Goal: Task Accomplishment & Management: Manage account settings

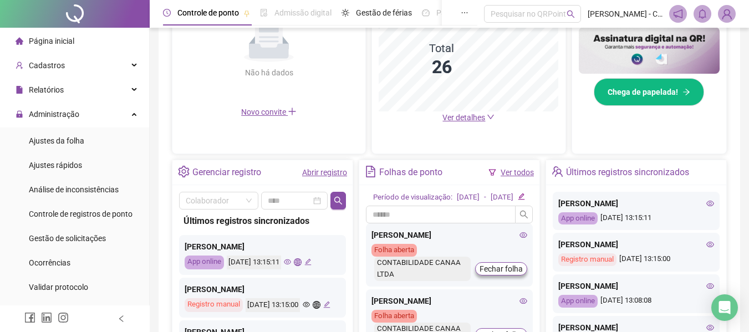
scroll to position [179, 0]
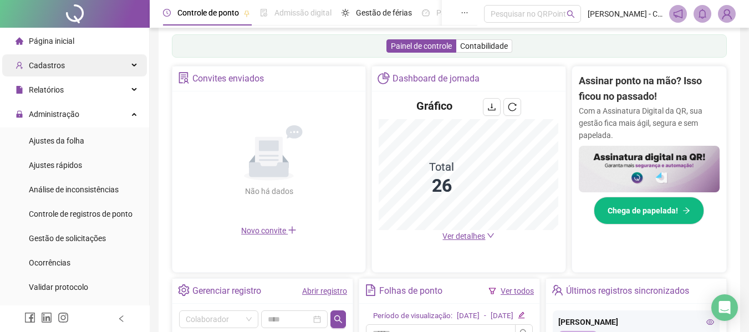
click at [78, 64] on div "Cadastros" at bounding box center [74, 65] width 145 height 22
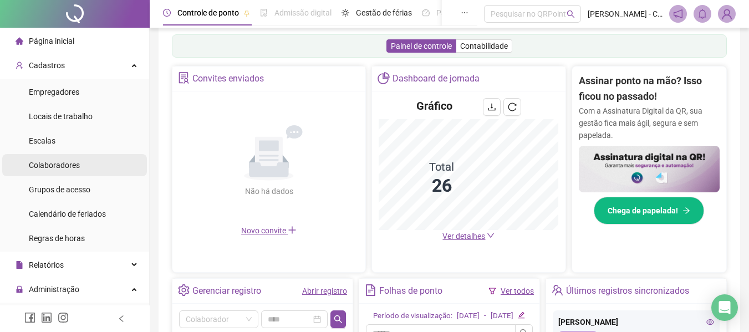
click at [63, 166] on span "Colaboradores" at bounding box center [54, 165] width 51 height 9
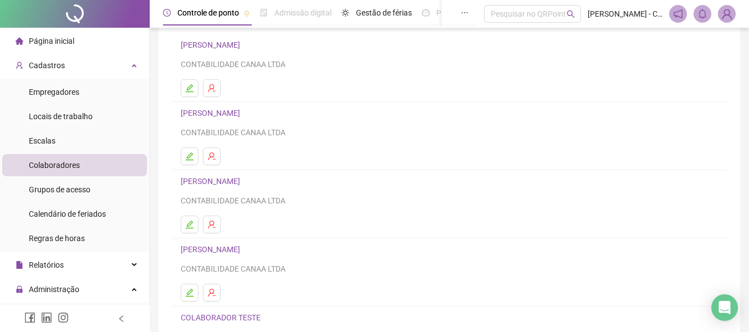
scroll to position [111, 0]
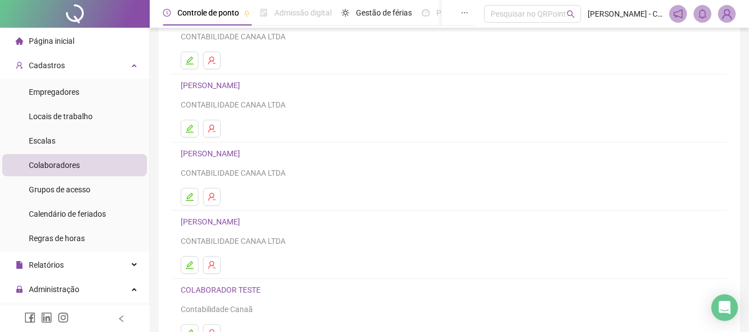
click at [243, 89] on link "[PERSON_NAME]" at bounding box center [212, 85] width 63 height 9
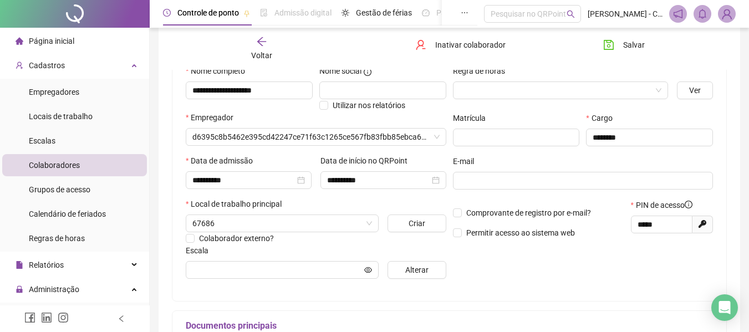
type input "**********"
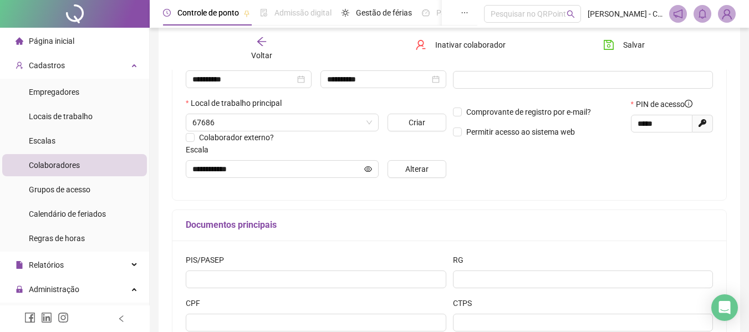
scroll to position [227, 0]
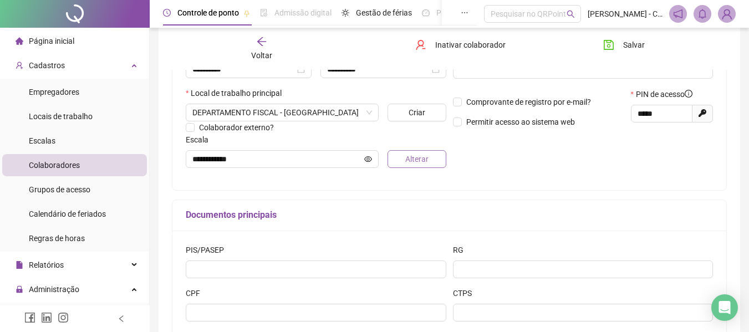
click at [400, 160] on button "Alterar" at bounding box center [416, 159] width 58 height 18
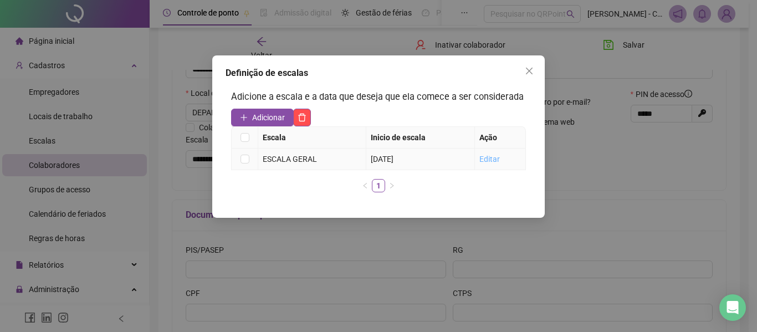
click at [488, 156] on link "Editar" at bounding box center [489, 159] width 21 height 9
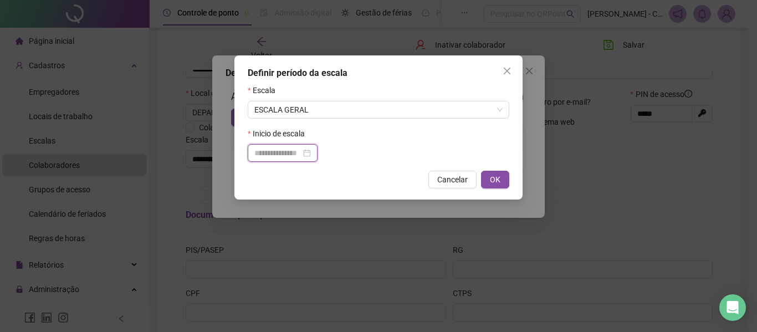
click at [290, 150] on input at bounding box center [277, 153] width 47 height 12
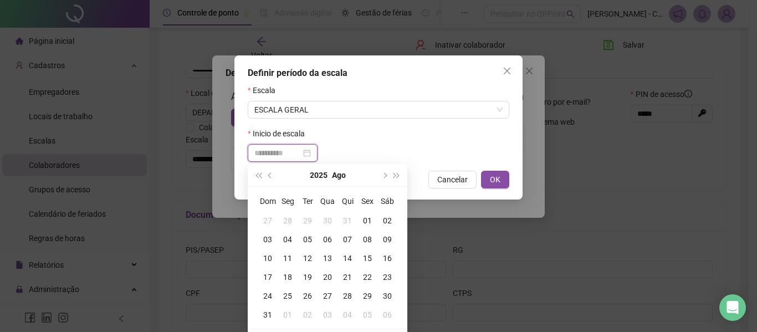
type input "**********"
click at [289, 276] on div "18" at bounding box center [288, 277] width 20 height 12
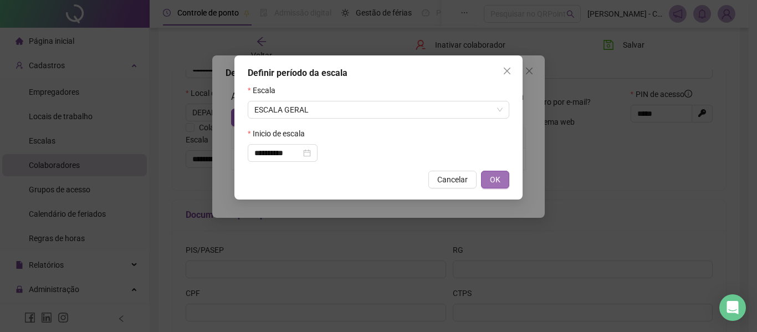
click at [499, 177] on span "OK" at bounding box center [495, 179] width 11 height 12
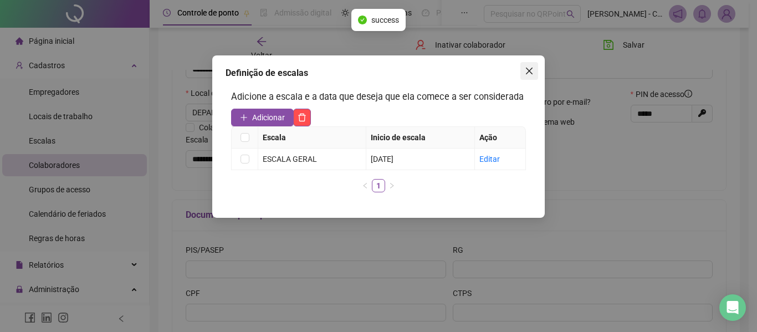
click at [527, 71] on icon "close" at bounding box center [529, 71] width 9 height 9
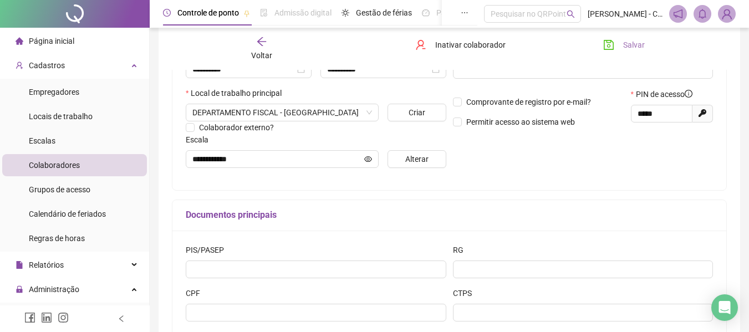
click at [629, 45] on span "Salvar" at bounding box center [634, 45] width 22 height 12
click at [272, 44] on div "Voltar" at bounding box center [261, 48] width 85 height 25
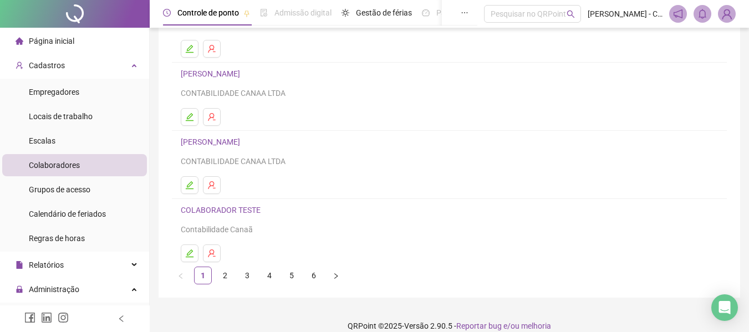
scroll to position [204, 0]
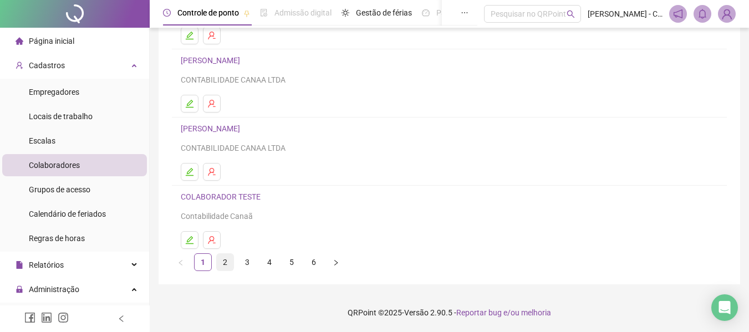
click at [227, 262] on link "2" at bounding box center [225, 262] width 17 height 17
click at [244, 268] on link "3" at bounding box center [247, 262] width 17 height 17
click at [269, 264] on link "4" at bounding box center [269, 262] width 17 height 17
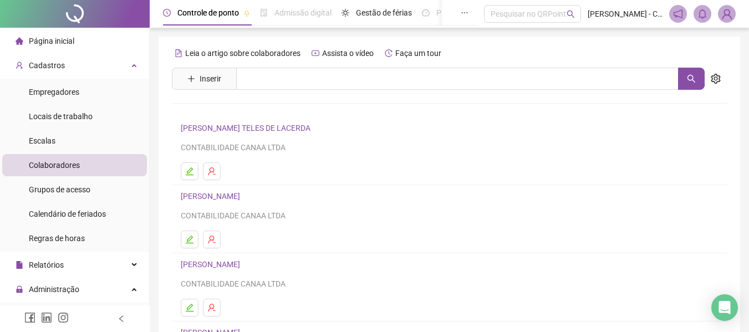
click at [243, 197] on link "[PERSON_NAME]" at bounding box center [212, 196] width 63 height 9
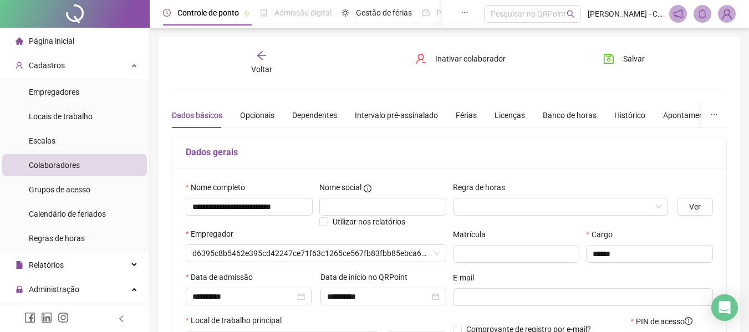
type input "**********"
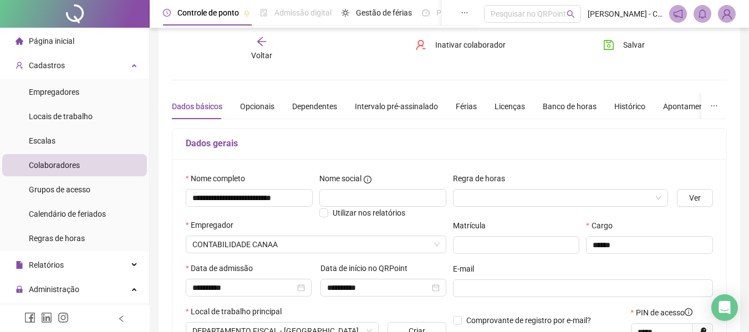
scroll to position [222, 0]
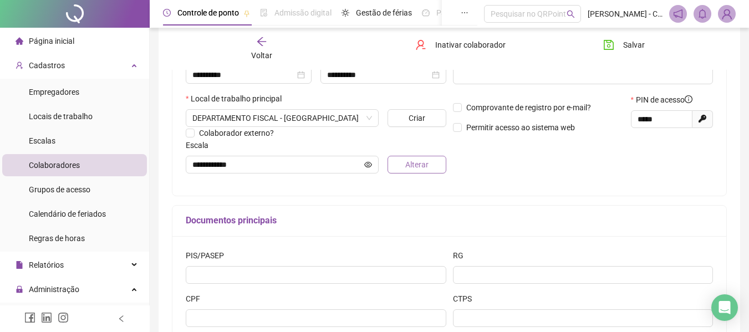
click at [417, 162] on span "Alterar" at bounding box center [416, 165] width 23 height 12
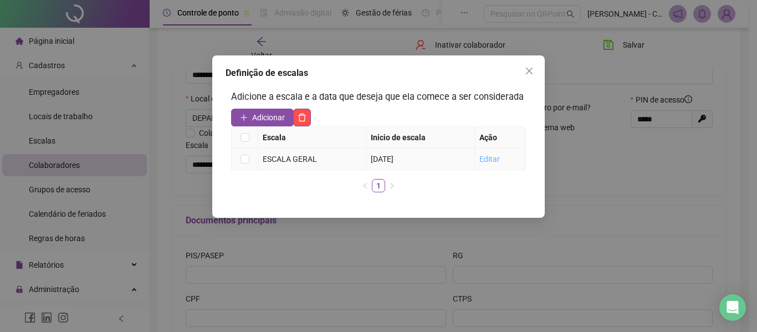
click at [495, 161] on link "Editar" at bounding box center [489, 159] width 21 height 9
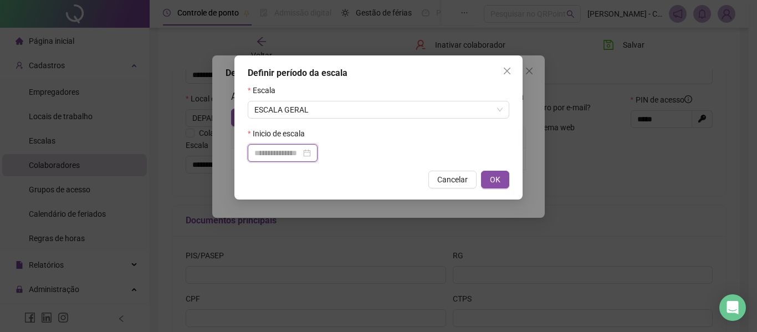
click at [301, 151] on input at bounding box center [277, 153] width 47 height 12
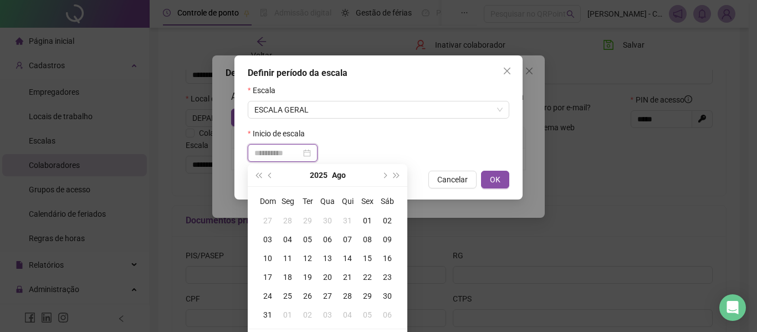
type input "**********"
click at [285, 278] on div "18" at bounding box center [288, 277] width 20 height 12
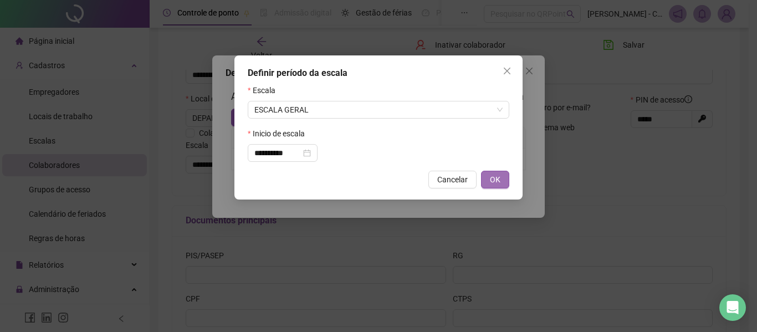
click at [487, 183] on button "OK" at bounding box center [495, 180] width 28 height 18
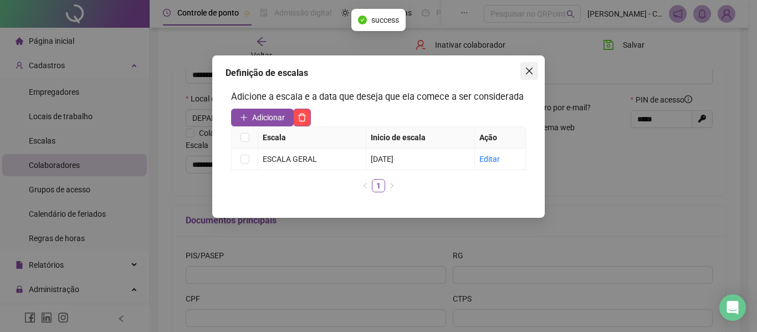
click at [525, 76] on button "Close" at bounding box center [529, 71] width 18 height 18
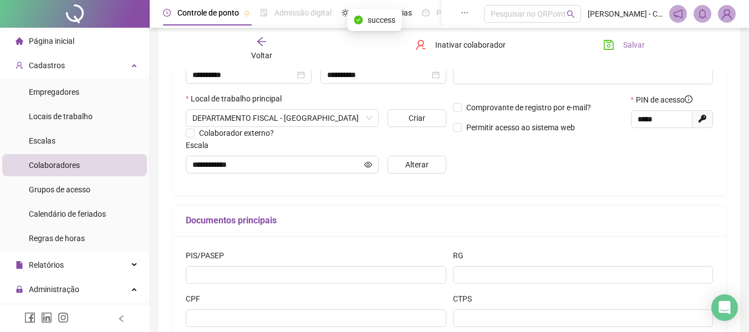
click at [614, 50] on button "Salvar" at bounding box center [624, 45] width 58 height 18
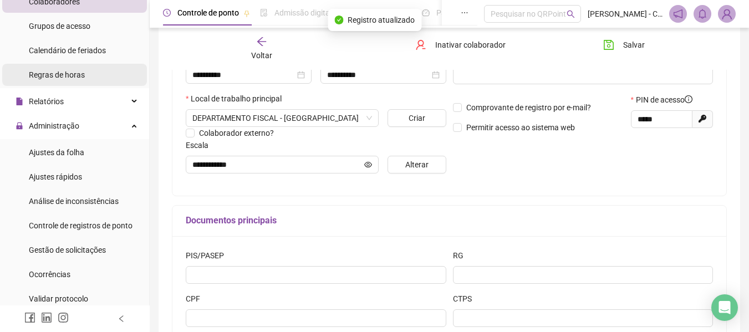
scroll to position [166, 0]
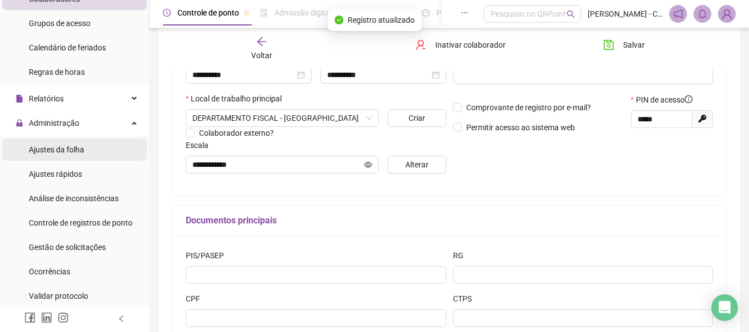
click at [77, 152] on span "Ajustes da folha" at bounding box center [56, 149] width 55 height 9
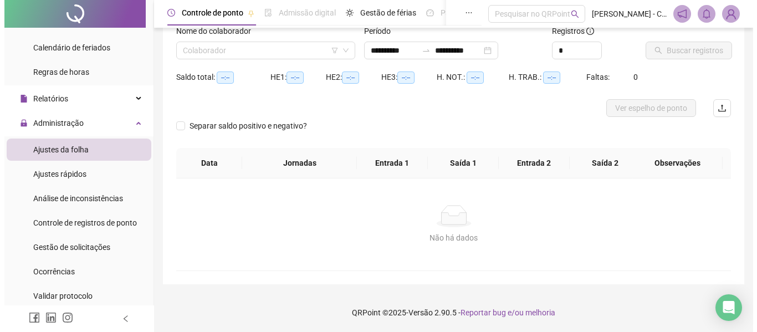
scroll to position [77, 0]
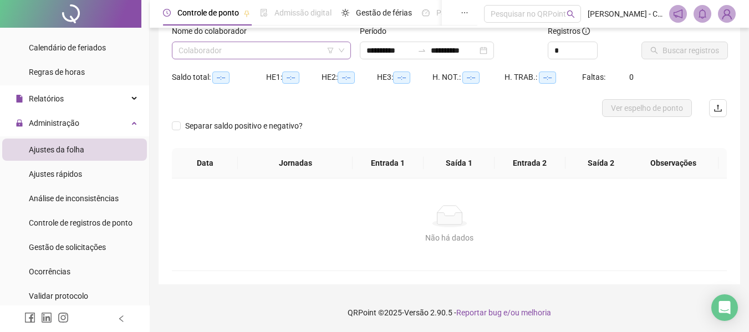
click at [278, 50] on input "search" at bounding box center [256, 50] width 156 height 17
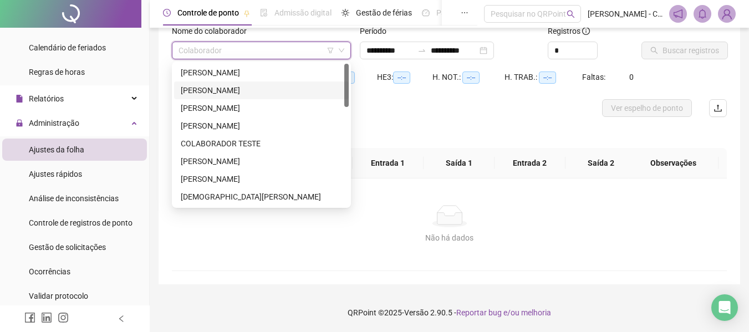
click at [258, 93] on div "[PERSON_NAME]" at bounding box center [261, 90] width 161 height 12
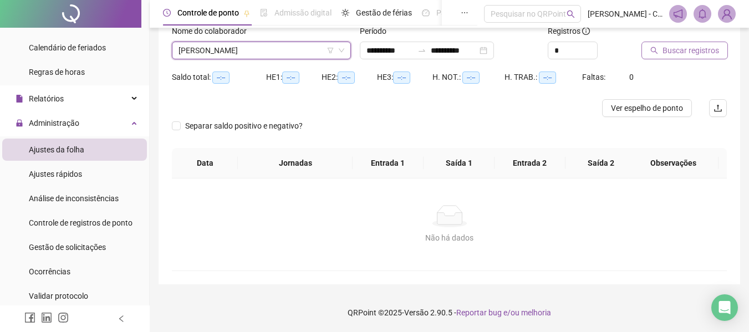
click at [661, 54] on button "Buscar registros" at bounding box center [684, 51] width 86 height 18
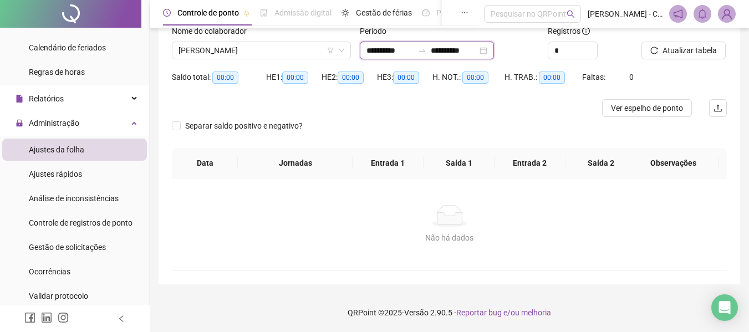
click at [454, 51] on input "**********" at bounding box center [454, 50] width 47 height 12
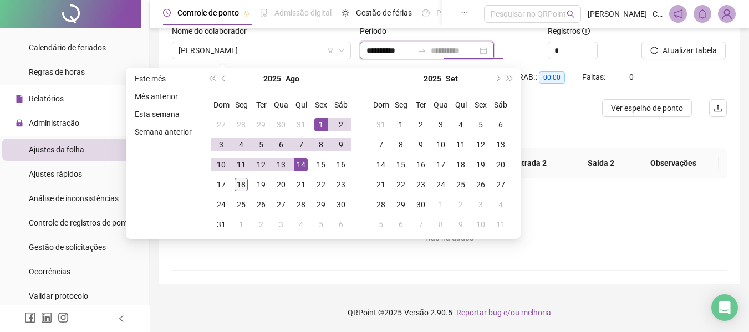
type input "**********"
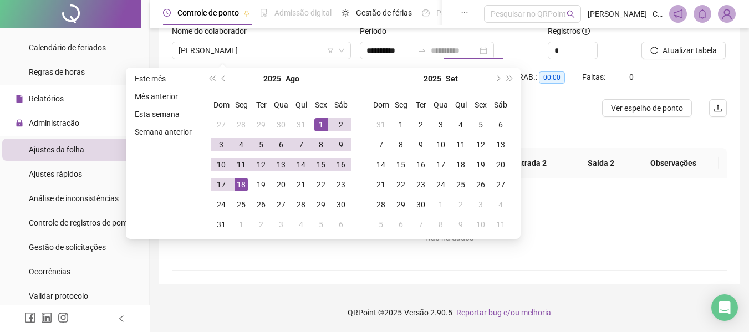
click at [237, 187] on div "18" at bounding box center [240, 184] width 13 height 13
type input "**********"
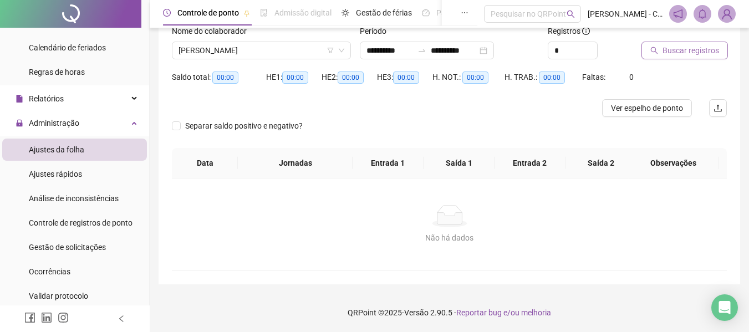
click at [691, 42] on button "Buscar registros" at bounding box center [684, 51] width 86 height 18
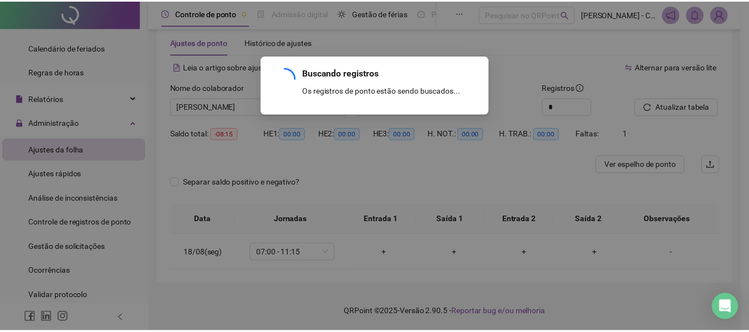
scroll to position [21, 0]
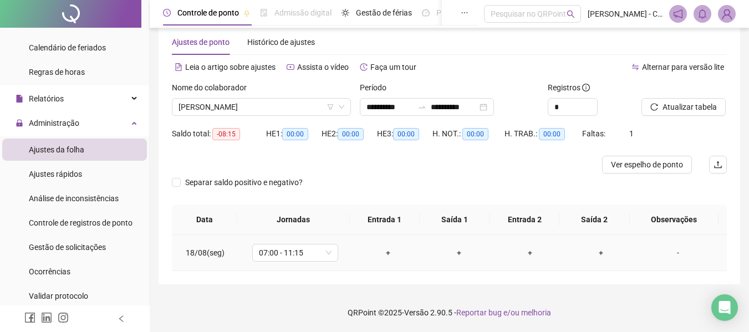
click at [387, 254] on div "+" at bounding box center [387, 253] width 53 height 12
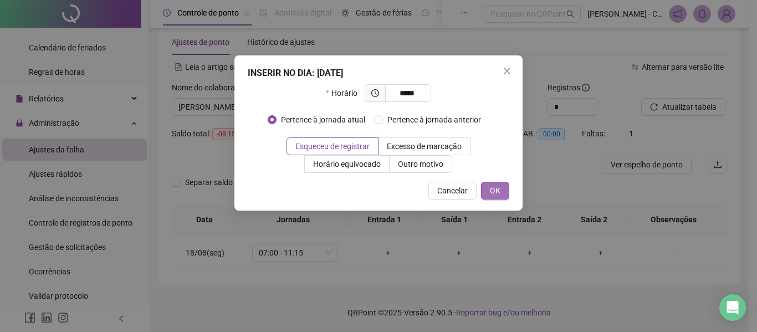
type input "*****"
click at [494, 191] on span "OK" at bounding box center [495, 191] width 11 height 12
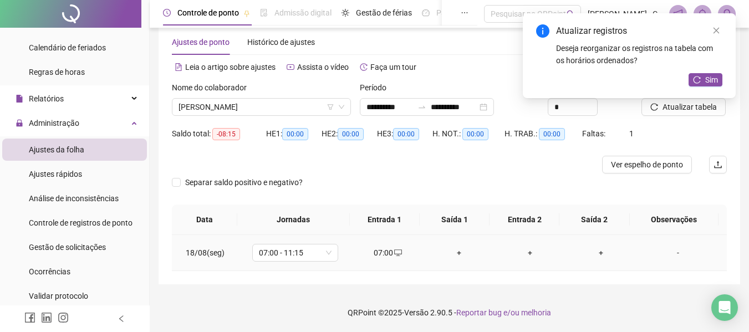
click at [451, 255] on div "+" at bounding box center [458, 253] width 53 height 12
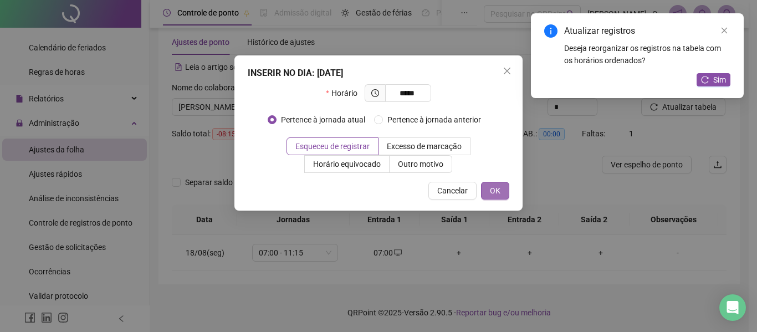
type input "*****"
click at [499, 192] on span "OK" at bounding box center [495, 191] width 11 height 12
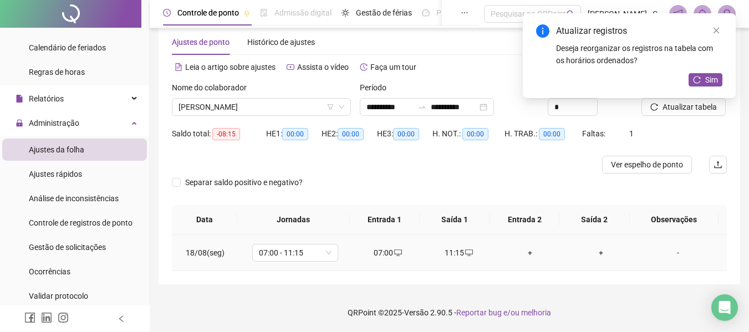
click at [520, 253] on div "+" at bounding box center [529, 253] width 53 height 12
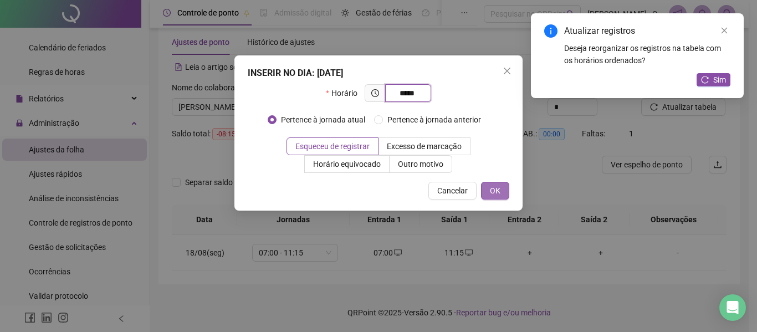
type input "*****"
click at [502, 186] on button "OK" at bounding box center [495, 191] width 28 height 18
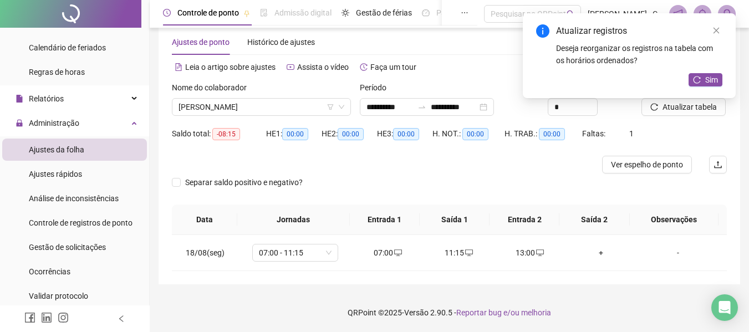
click at [689, 98] on div "Atualizar registros Deseja reorganizar os registros na tabela com os horários o…" at bounding box center [629, 55] width 213 height 85
click at [693, 82] on icon "reload" at bounding box center [697, 80] width 8 height 8
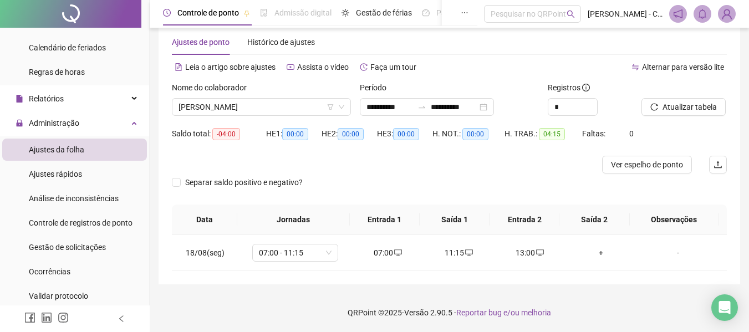
click at [673, 108] on span "Atualizar tabela" at bounding box center [689, 107] width 54 height 12
click at [309, 108] on span "[PERSON_NAME]" at bounding box center [261, 107] width 166 height 17
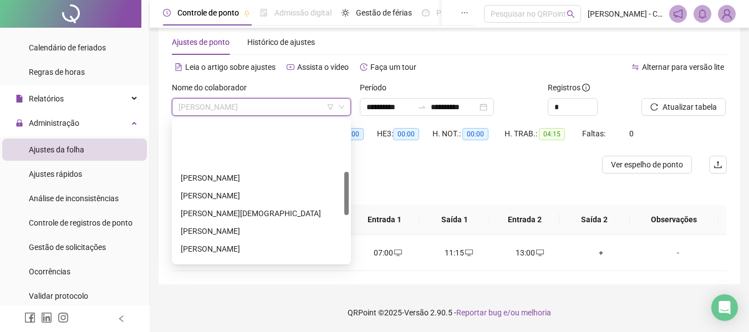
scroll to position [222, 0]
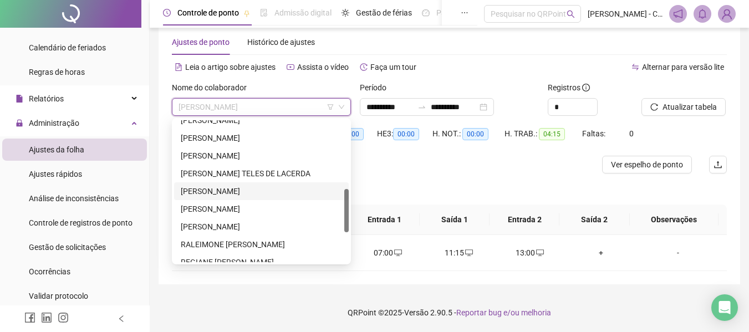
click at [242, 188] on div "[PERSON_NAME]" at bounding box center [261, 191] width 161 height 12
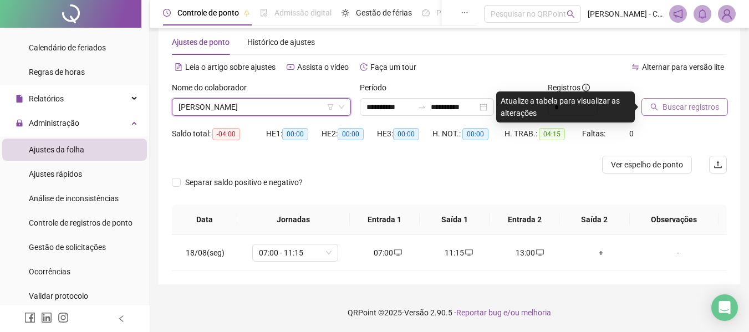
click at [694, 107] on span "Buscar registros" at bounding box center [690, 107] width 57 height 12
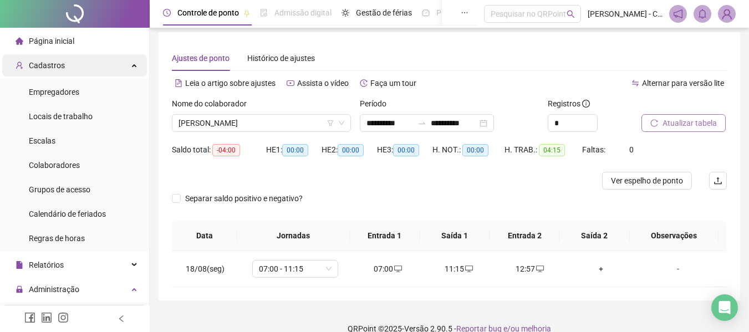
scroll to position [0, 0]
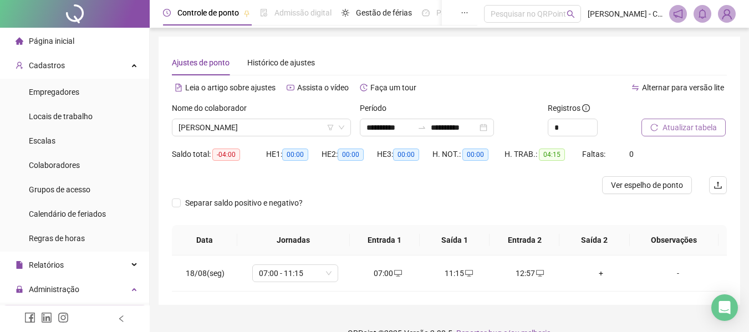
click at [69, 43] on span "Página inicial" at bounding box center [51, 41] width 45 height 9
